Goal: Task Accomplishment & Management: Manage account settings

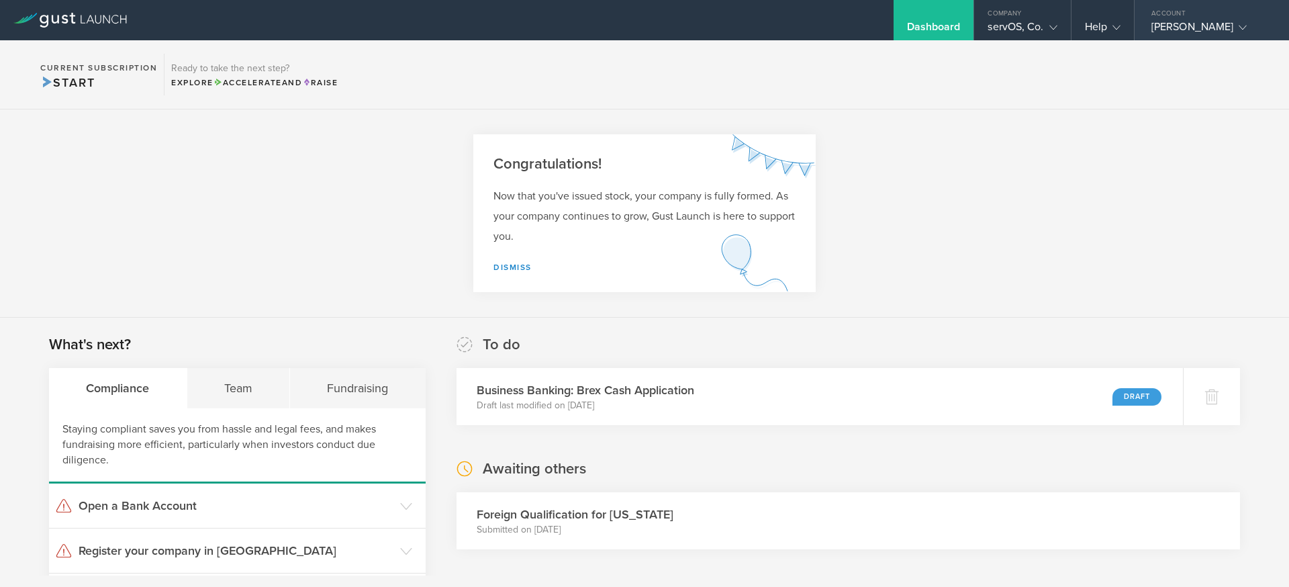
click at [1182, 30] on div "[PERSON_NAME]" at bounding box center [1208, 30] width 114 height 20
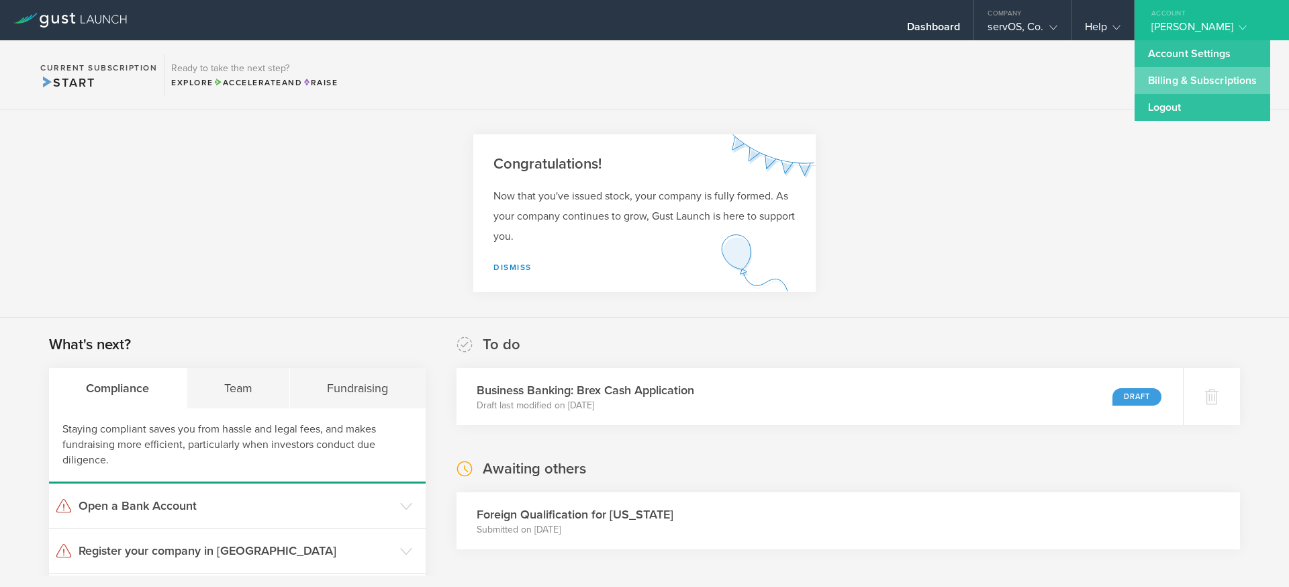
click at [1163, 81] on link "Billing & Subscriptions" at bounding box center [1203, 80] width 136 height 27
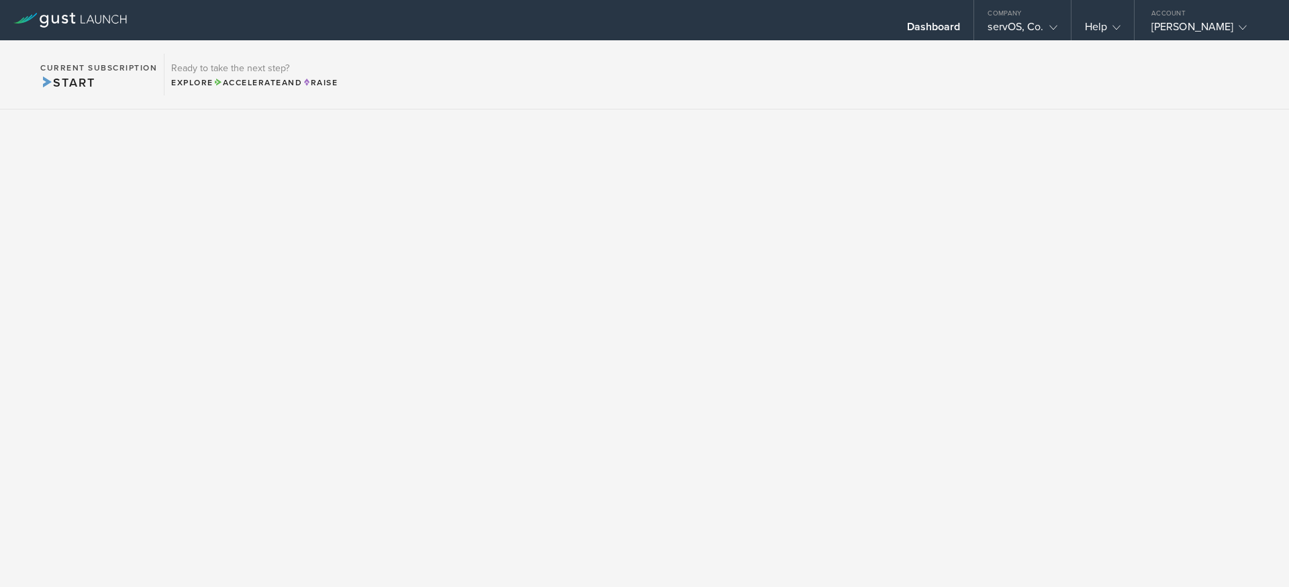
click at [122, 28] on div at bounding box center [70, 20] width 140 height 40
click at [95, 23] on icon at bounding box center [69, 20] width 113 height 15
